Goal: Information Seeking & Learning: Understand process/instructions

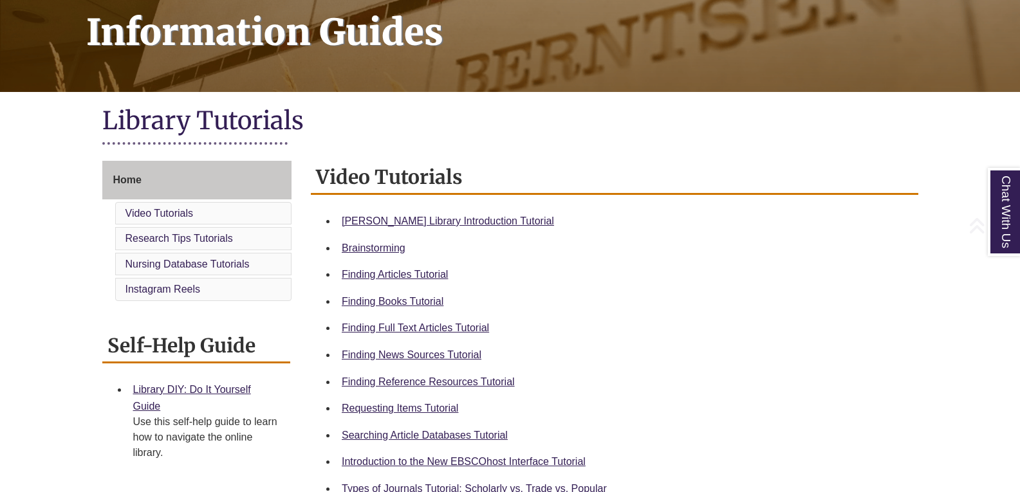
scroll to position [205, 0]
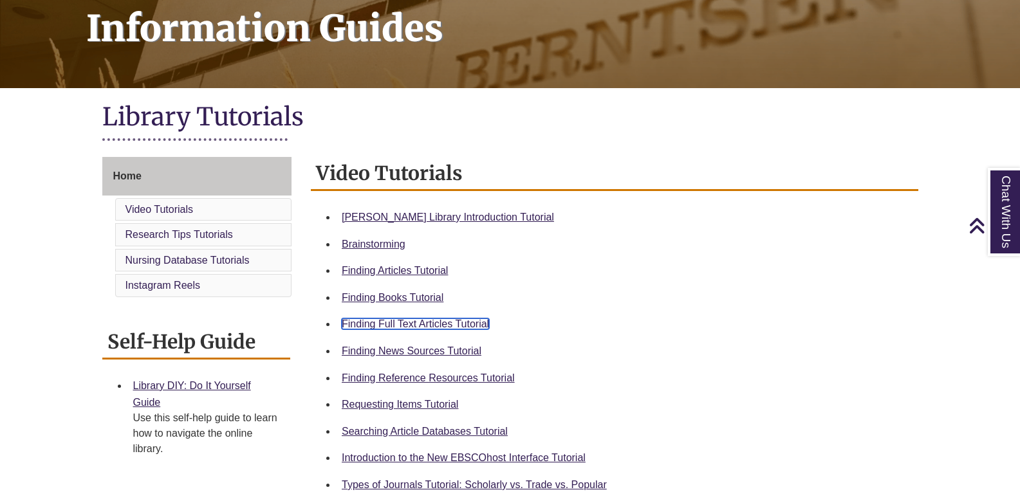
click at [456, 320] on link "Finding Full Text Articles Tutorial" at bounding box center [415, 323] width 147 height 11
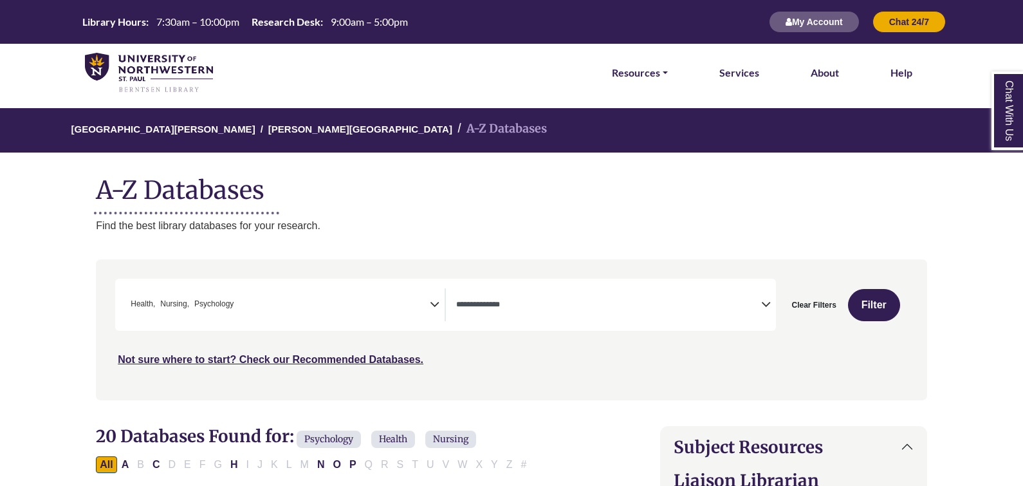
select select "*****"
select select "Database Types Filter"
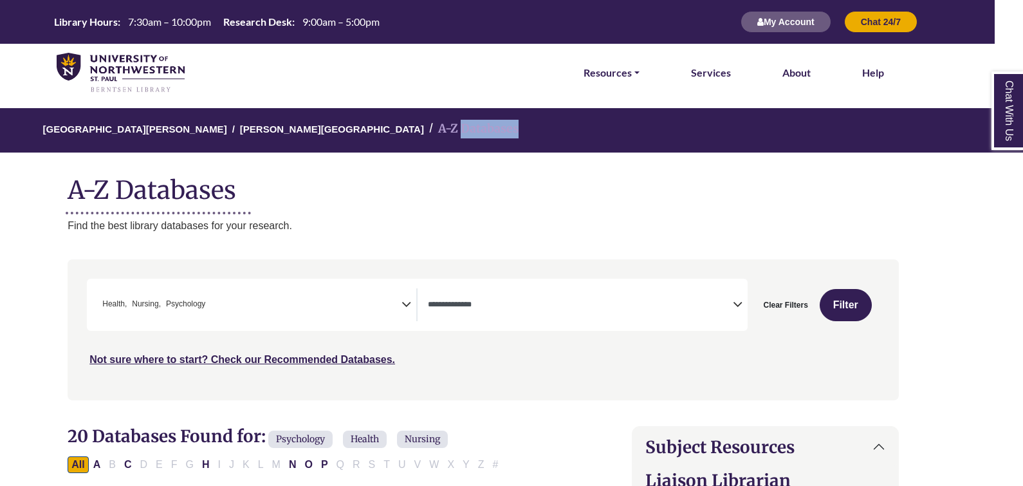
scroll to position [457, 0]
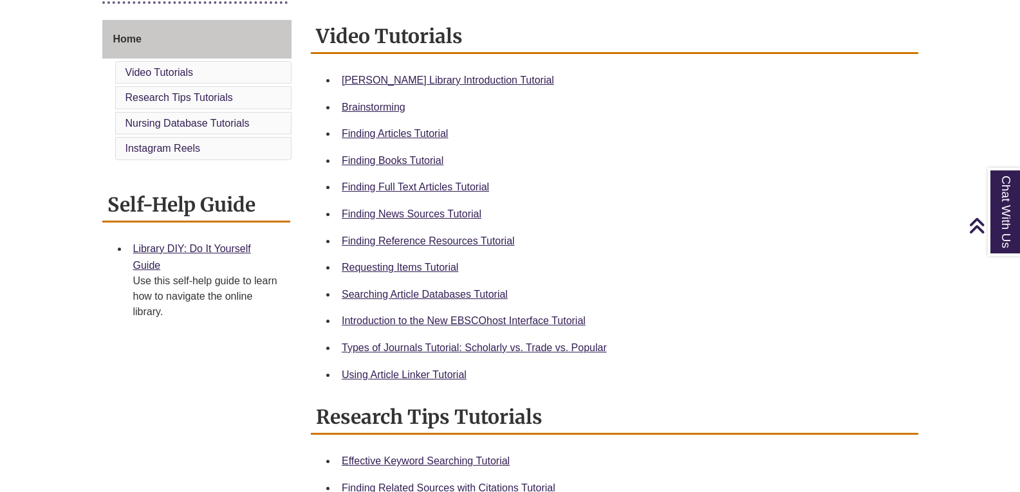
scroll to position [342, 0]
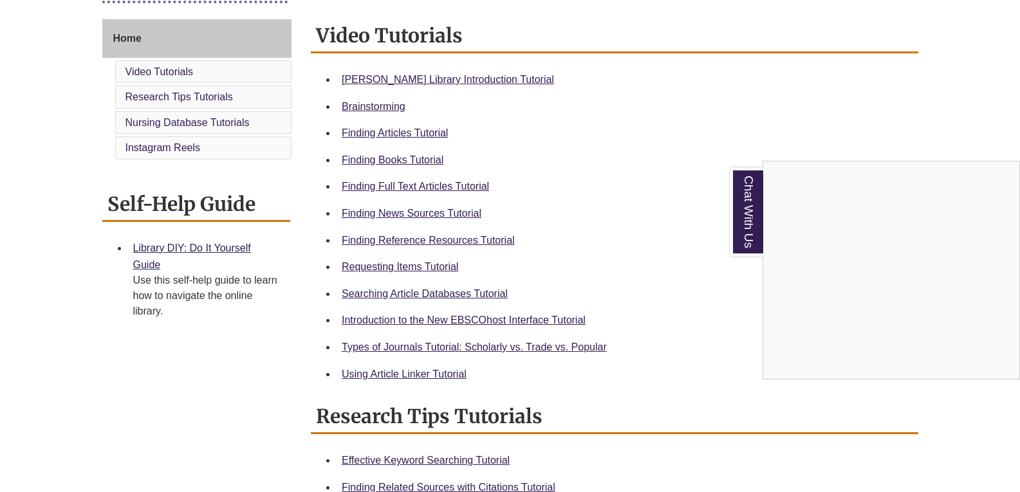
click at [353, 374] on div "Chat With Us" at bounding box center [510, 246] width 1020 height 492
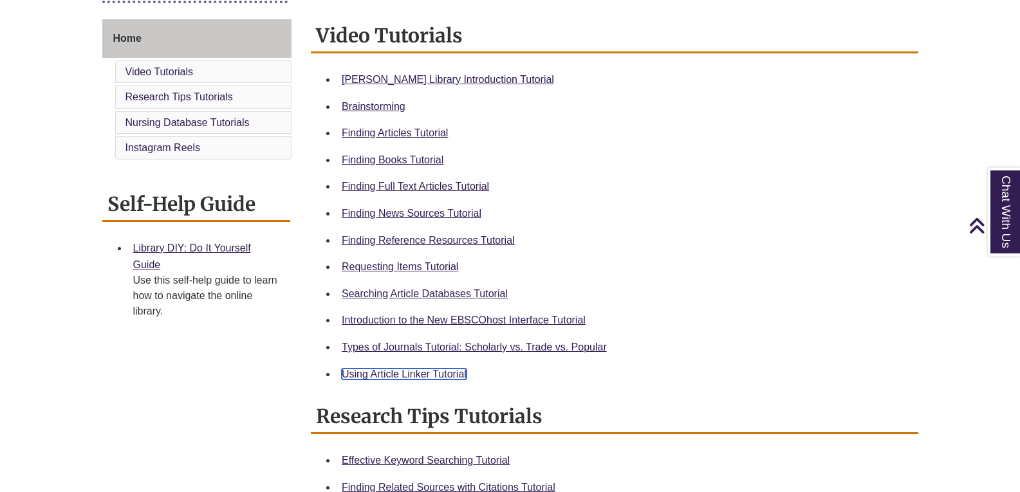
click at [393, 373] on link "Using Article Linker Tutorial" at bounding box center [404, 374] width 125 height 11
